Goal: Transaction & Acquisition: Download file/media

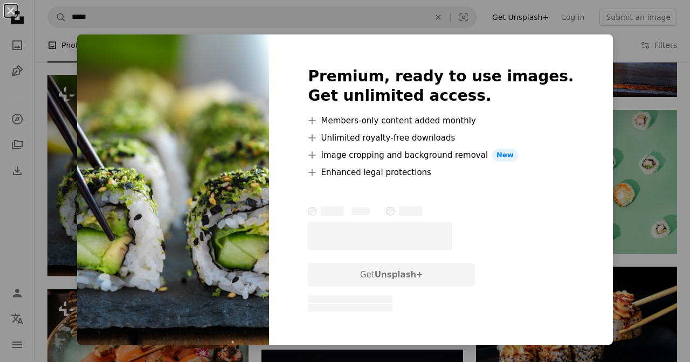
scroll to position [978, 0]
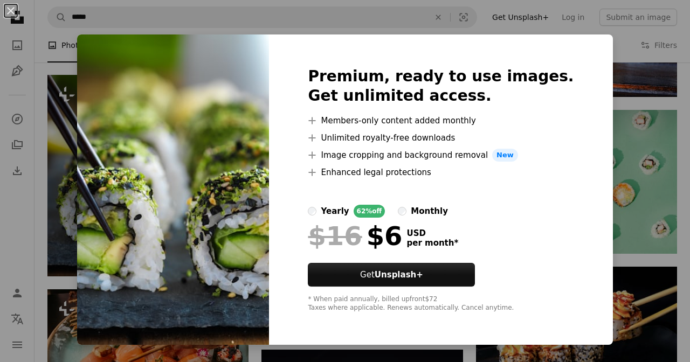
click at [619, 160] on div "An X shape Premium, ready to use images. Get unlimited access. A plus sign Memb…" at bounding box center [345, 181] width 690 height 362
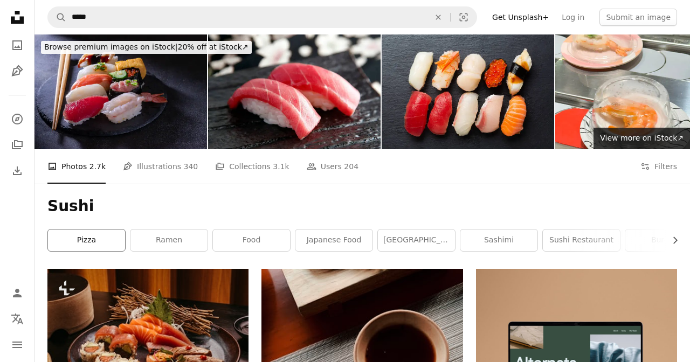
click at [104, 243] on link "pizza" at bounding box center [86, 241] width 77 height 22
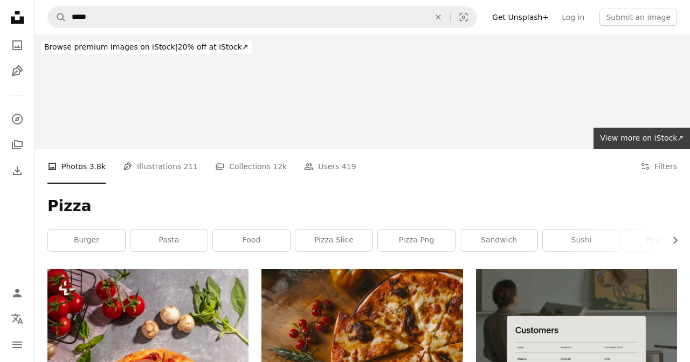
scroll to position [77, 0]
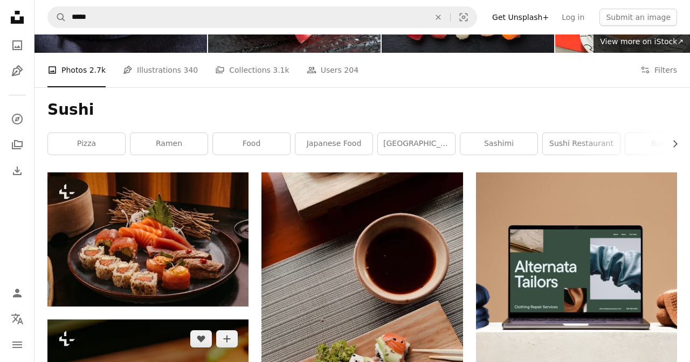
scroll to position [93, 0]
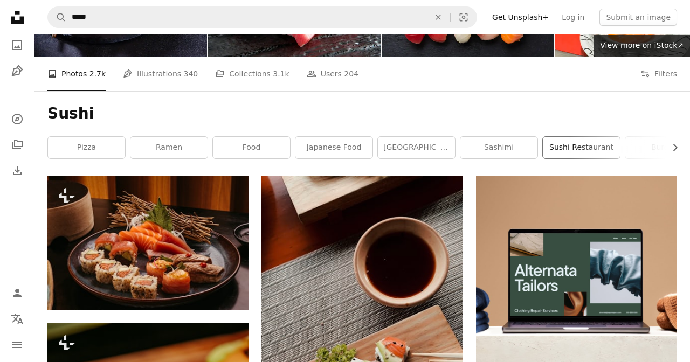
click at [601, 149] on link "sushi restaurant" at bounding box center [581, 148] width 77 height 22
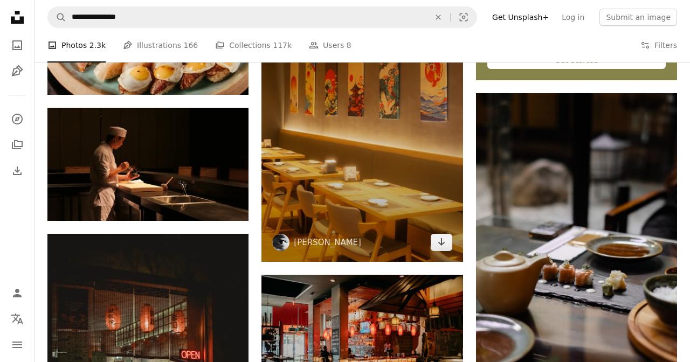
scroll to position [457, 0]
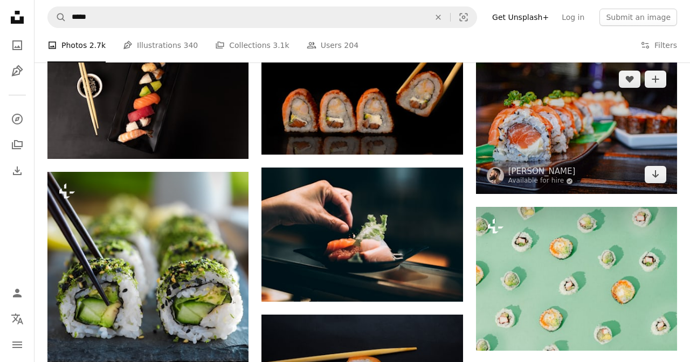
scroll to position [878, 0]
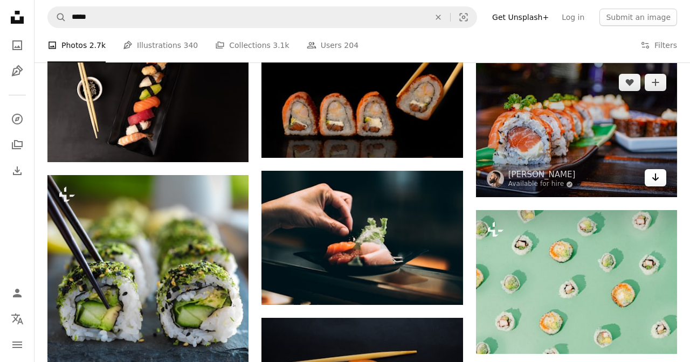
click at [657, 184] on icon "Arrow pointing down" at bounding box center [656, 177] width 9 height 13
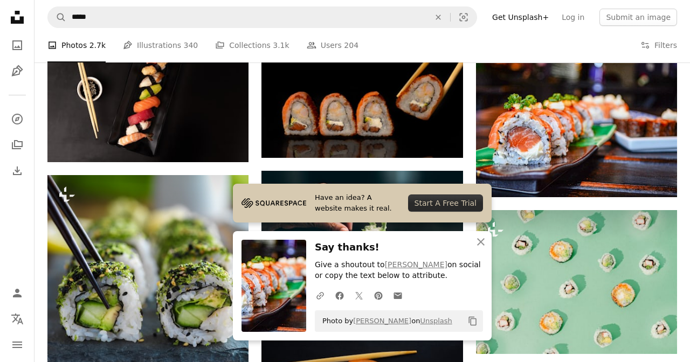
click at [483, 45] on div "A photo Photos 2.7k Pen Tool Illustrations 340 A stack of folders Collections 3…" at bounding box center [362, 45] width 630 height 35
click at [480, 244] on icon "button" at bounding box center [481, 242] width 8 height 8
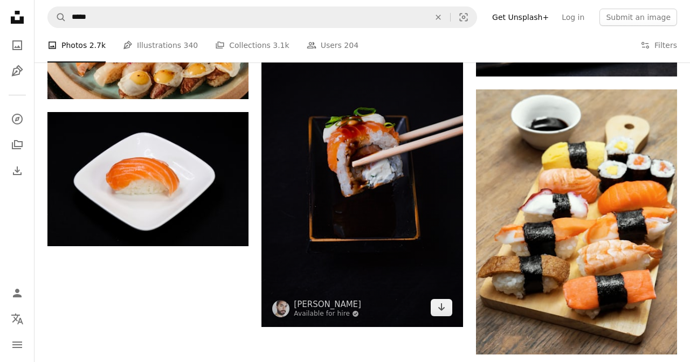
scroll to position [1305, 0]
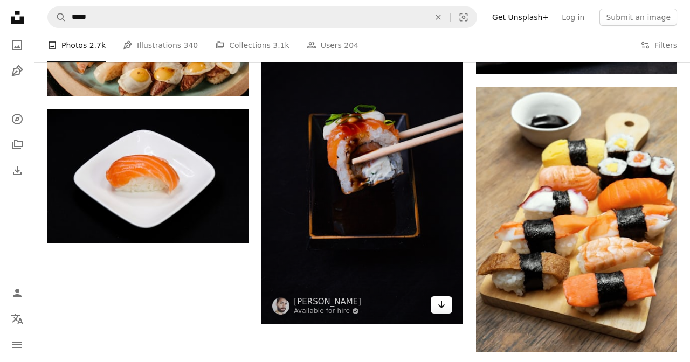
click at [441, 306] on icon "Download" at bounding box center [441, 305] width 7 height 8
